Goal: Find specific page/section: Find specific page/section

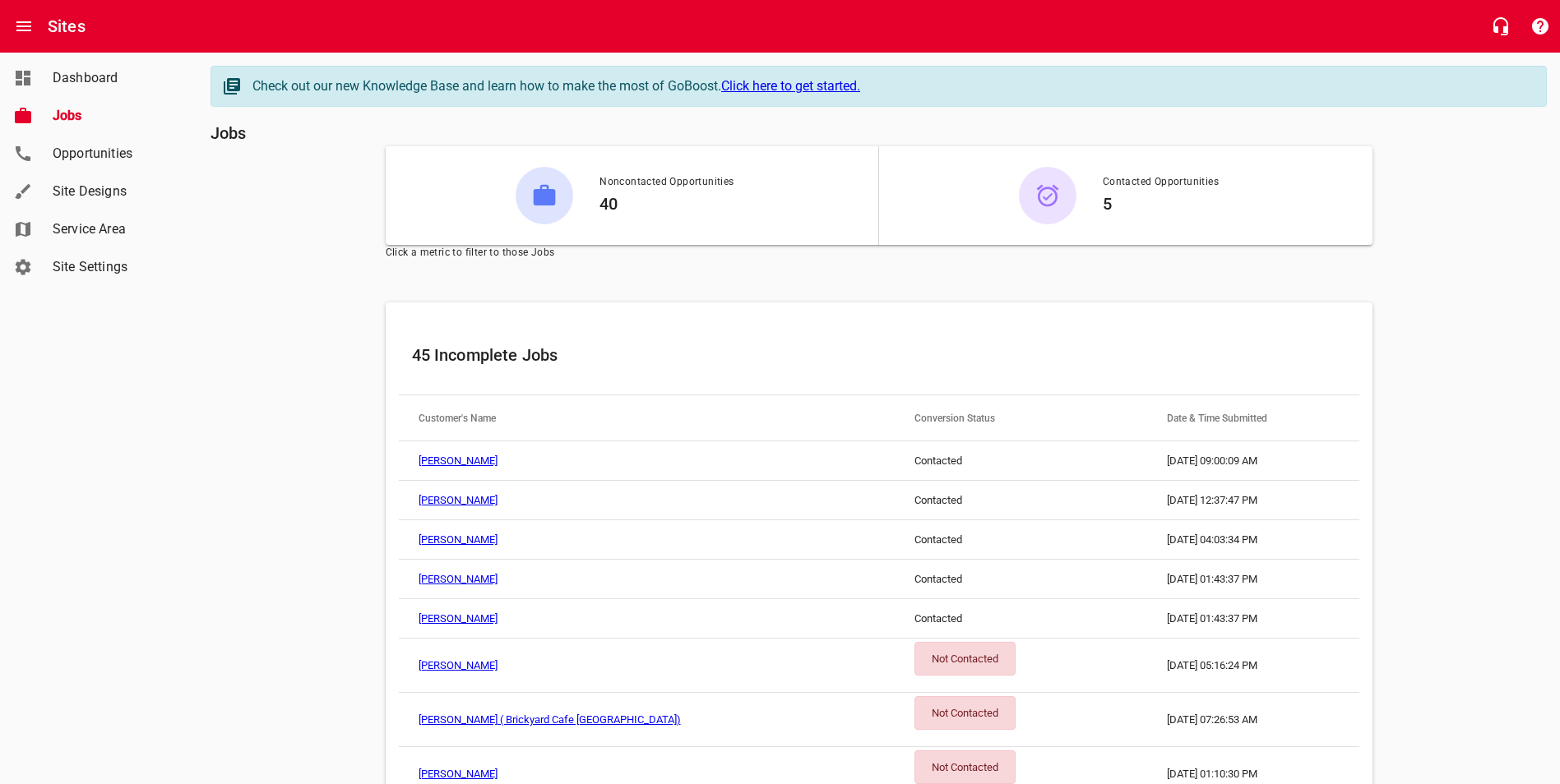
click at [67, 100] on link "Jobs" at bounding box center [98, 115] width 197 height 37
click at [88, 77] on span "Dashboard" at bounding box center [115, 78] width 125 height 20
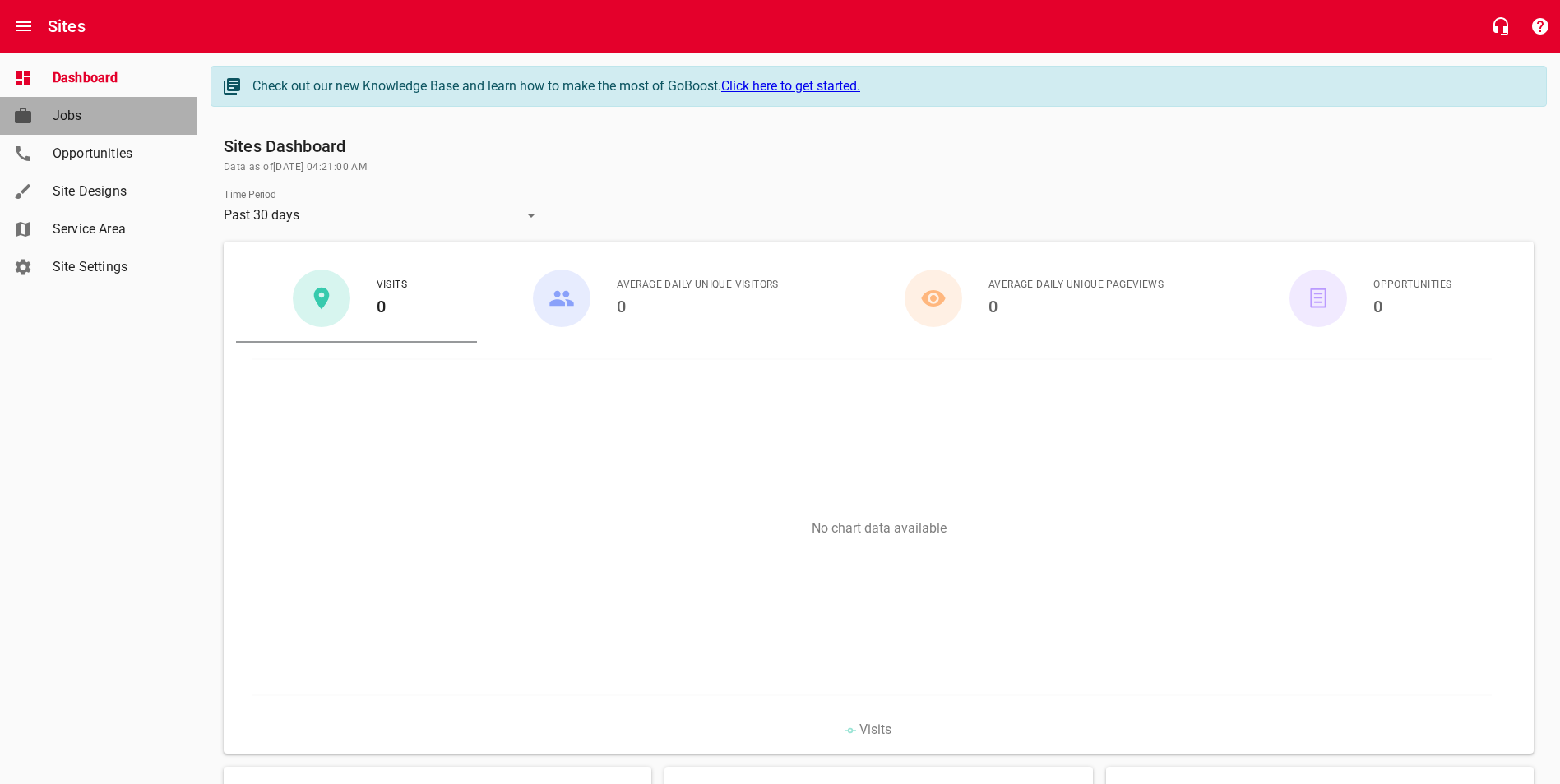
click at [50, 115] on div "Jobs" at bounding box center [115, 115] width 138 height 20
